Goal: Transaction & Acquisition: Obtain resource

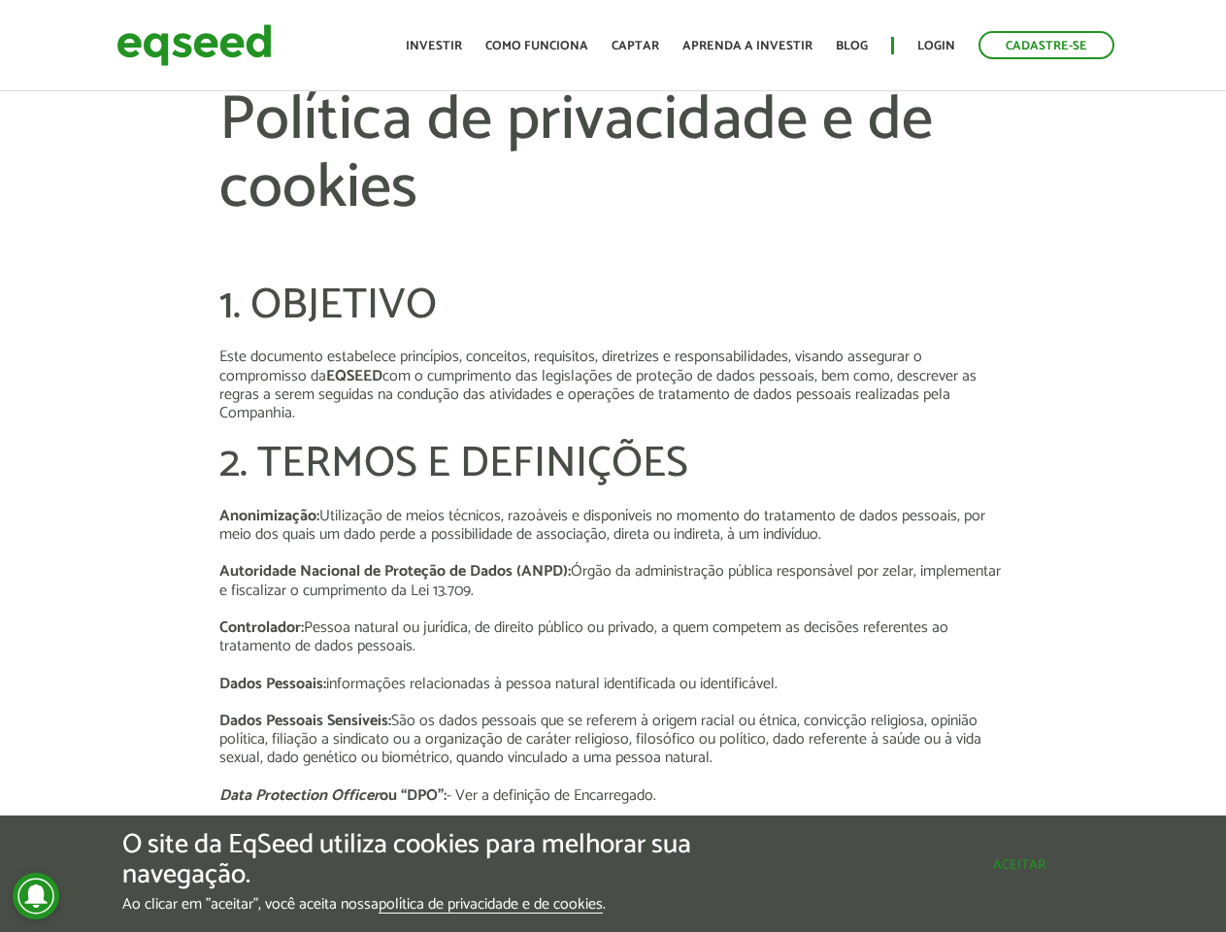
click at [1017, 867] on button "Aceitar" at bounding box center [1019, 864] width 169 height 31
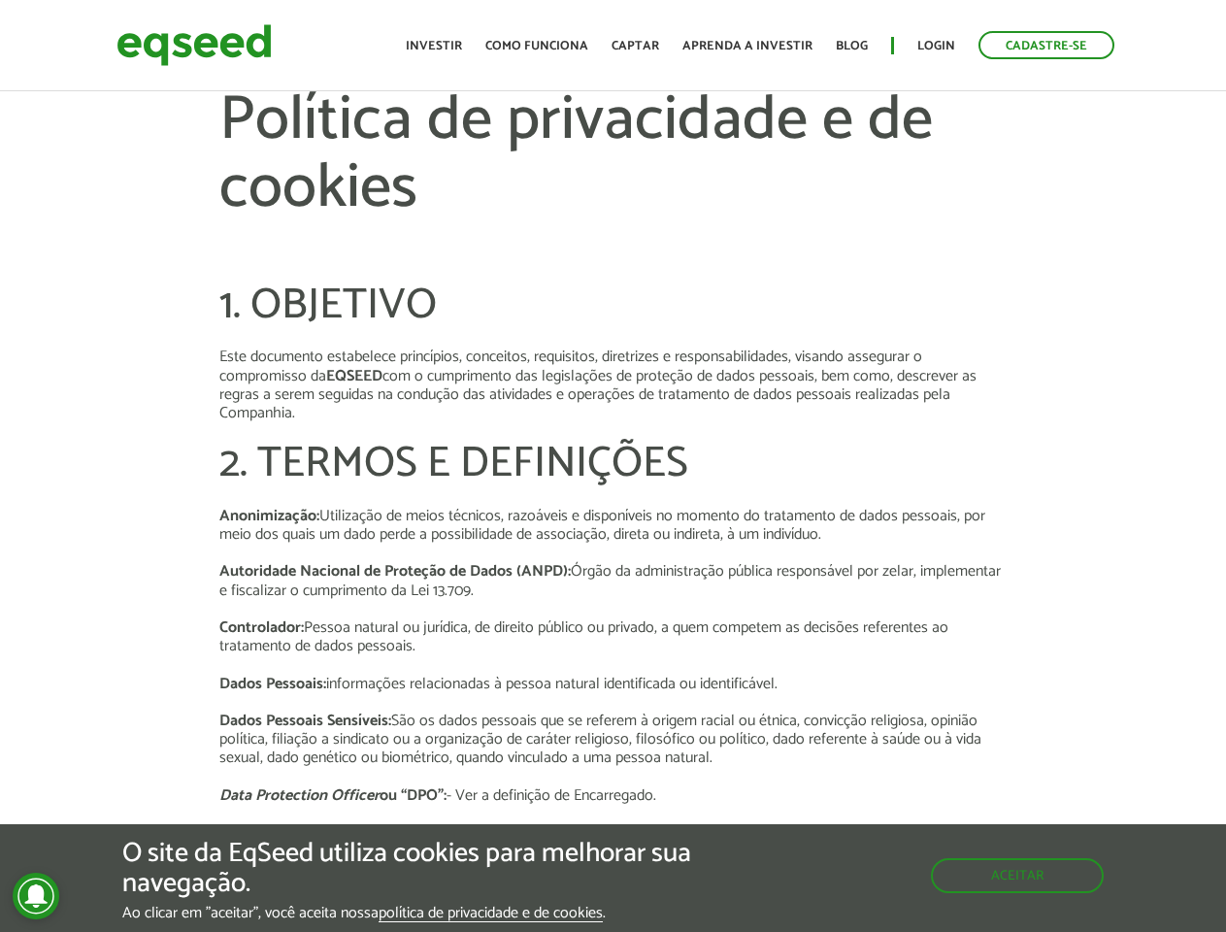
click at [36, 896] on icon at bounding box center [35, 895] width 22 height 23
